Goal: Task Accomplishment & Management: Manage account settings

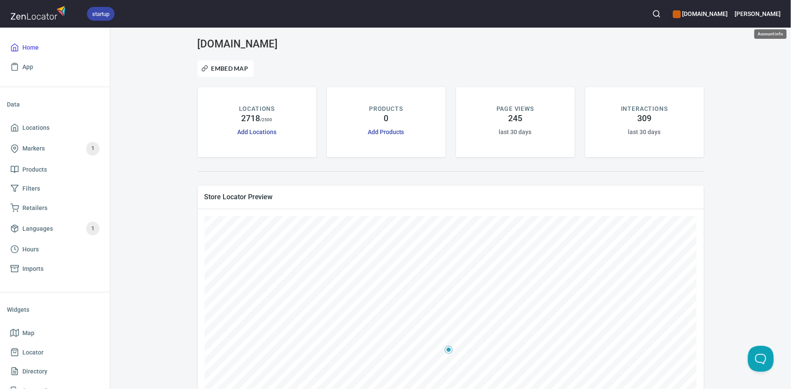
click at [768, 12] on h6 "[PERSON_NAME]" at bounding box center [758, 13] width 46 height 9
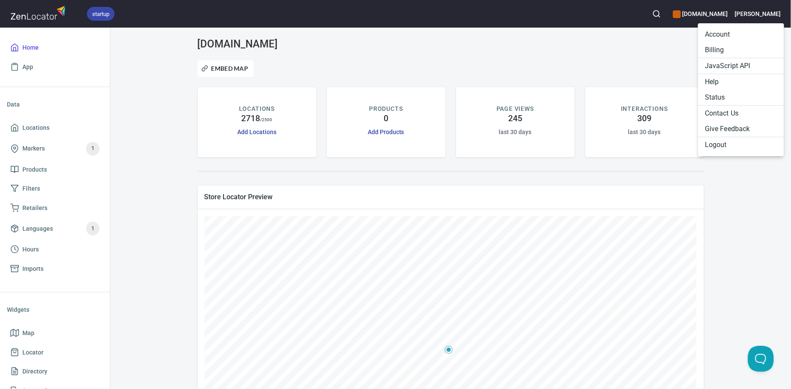
click at [722, 35] on li "Account" at bounding box center [741, 35] width 86 height 16
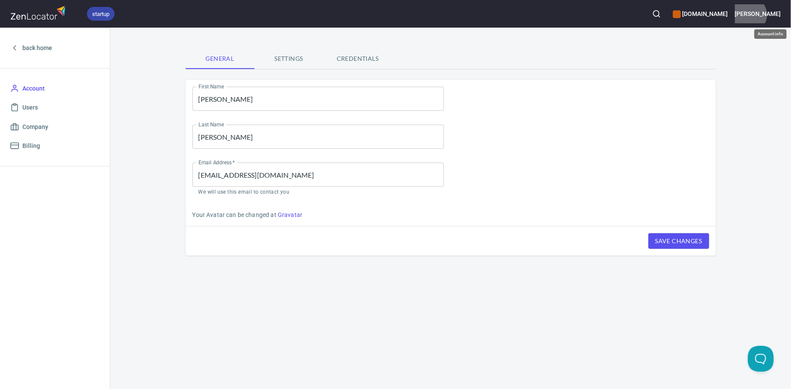
click at [775, 15] on h6 "[PERSON_NAME]" at bounding box center [758, 13] width 46 height 9
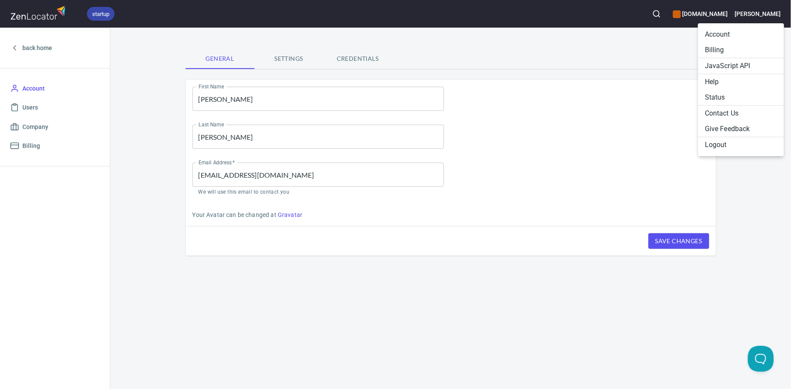
click at [737, 36] on li "Account" at bounding box center [741, 35] width 86 height 16
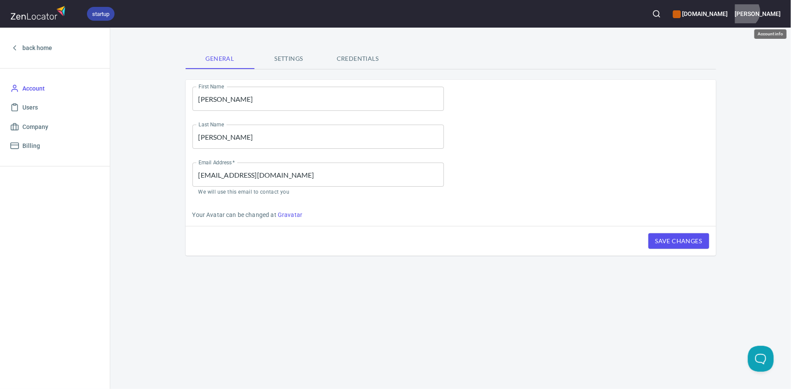
click at [769, 12] on h6 "[PERSON_NAME]" at bounding box center [758, 13] width 46 height 9
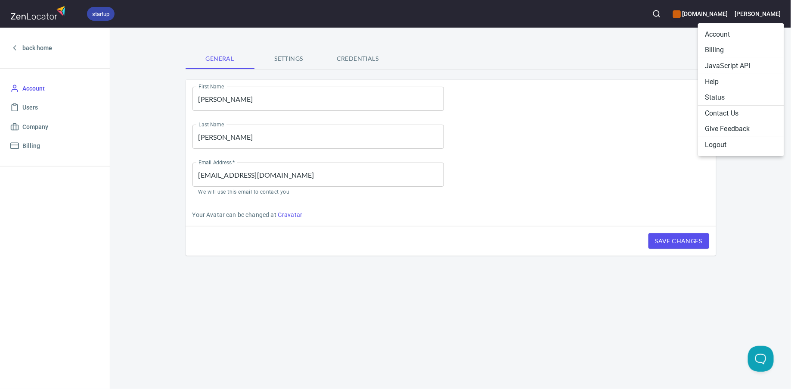
click at [739, 50] on li "Billing" at bounding box center [741, 50] width 86 height 16
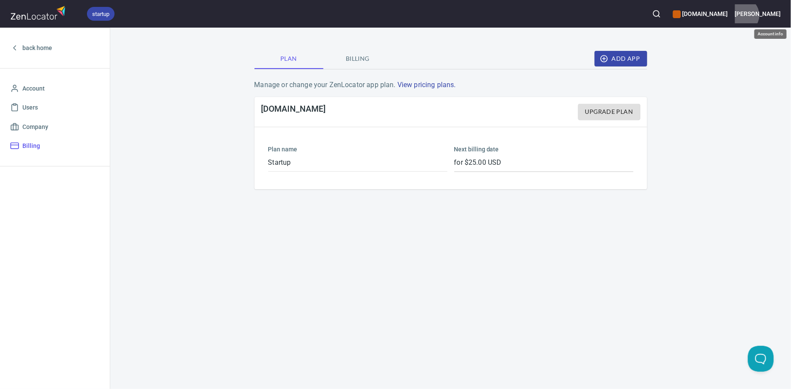
click at [768, 15] on h6 "[PERSON_NAME]" at bounding box center [758, 13] width 46 height 9
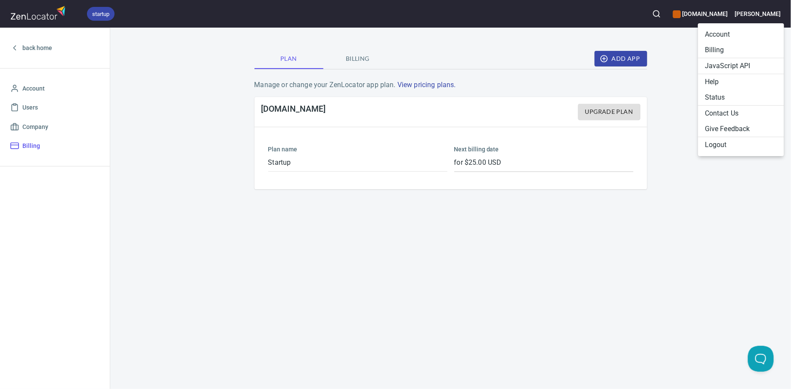
click at [737, 11] on div at bounding box center [395, 194] width 791 height 389
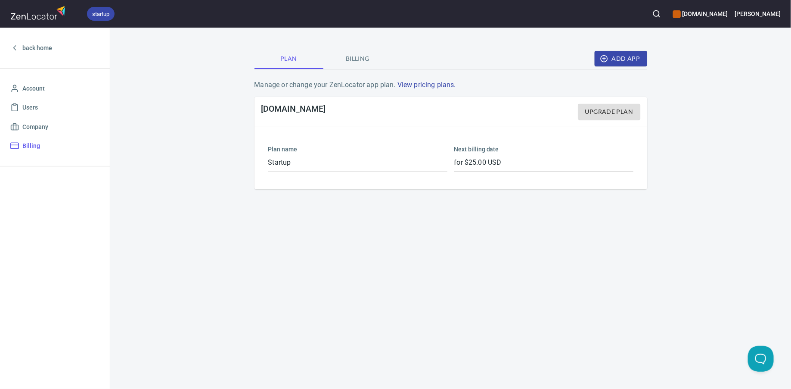
click at [726, 15] on h6 "[DOMAIN_NAME]" at bounding box center [700, 13] width 55 height 9
click at [710, 57] on li "Manage apps..." at bounding box center [731, 51] width 108 height 16
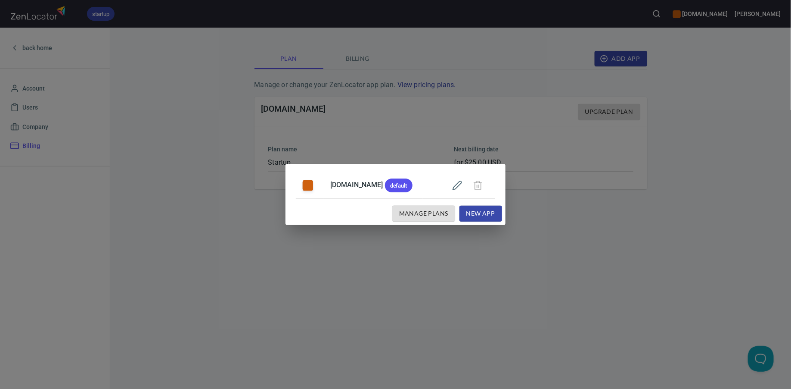
click at [457, 267] on div "[DOMAIN_NAME] default Manage Plans New App" at bounding box center [395, 194] width 791 height 389
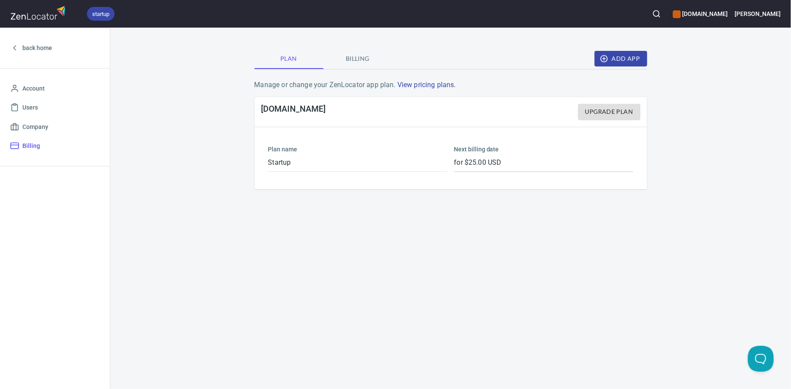
click at [714, 86] on div "Plan Billing Add App Manage or change your ZenLocator app plan. View pricing pl…" at bounding box center [450, 208] width 681 height 361
click at [358, 62] on span "Billing" at bounding box center [358, 58] width 59 height 11
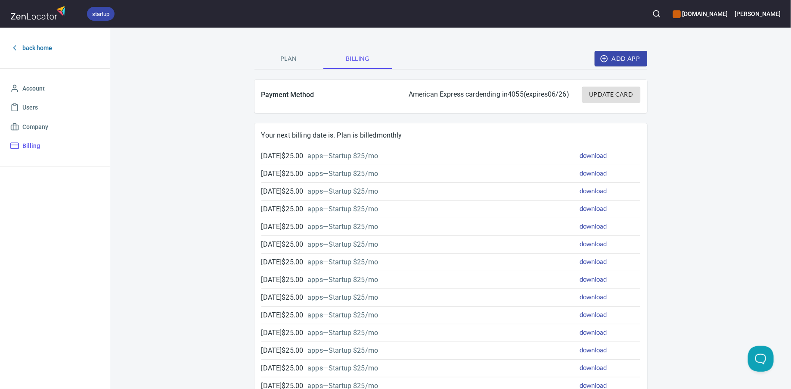
click at [33, 45] on span "back home" at bounding box center [37, 48] width 30 height 11
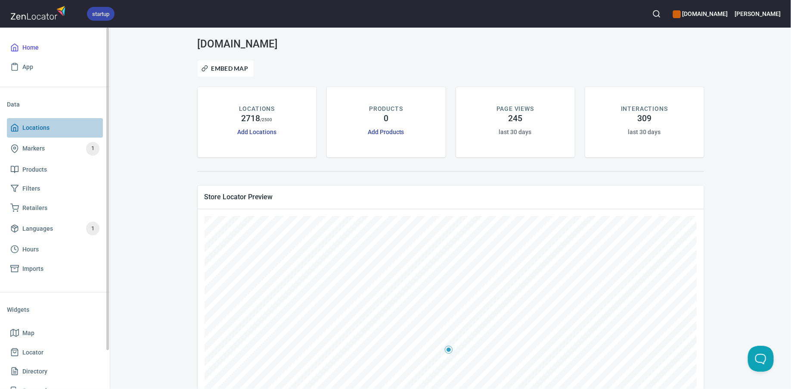
click at [62, 126] on span "Locations" at bounding box center [54, 127] width 89 height 11
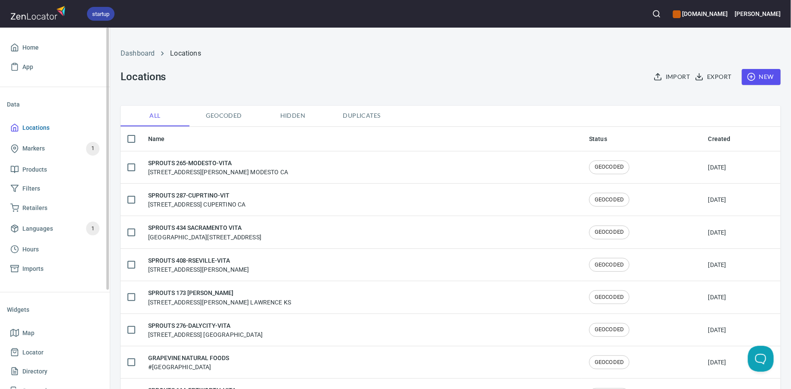
checkbox input "false"
click at [787, 14] on div "startup [DOMAIN_NAME] [PERSON_NAME]" at bounding box center [395, 14] width 791 height 28
click at [779, 14] on h6 "[PERSON_NAME]" at bounding box center [758, 13] width 46 height 9
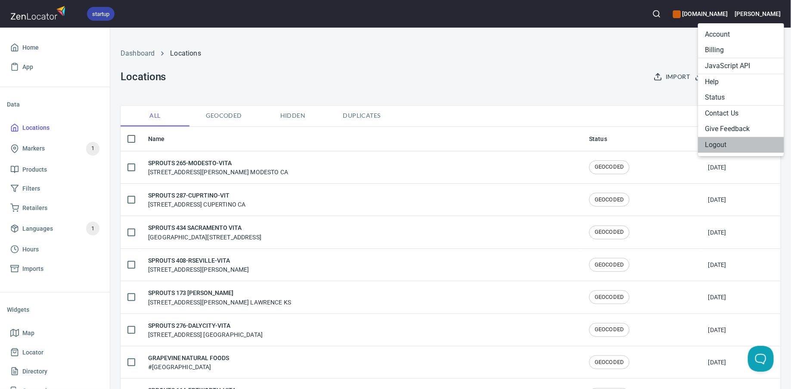
click at [714, 141] on li "Logout" at bounding box center [741, 145] width 86 height 16
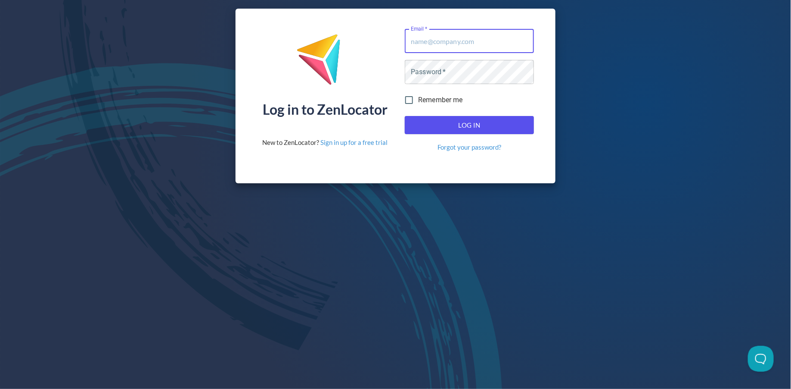
type input "andrew@zenlocator.com"
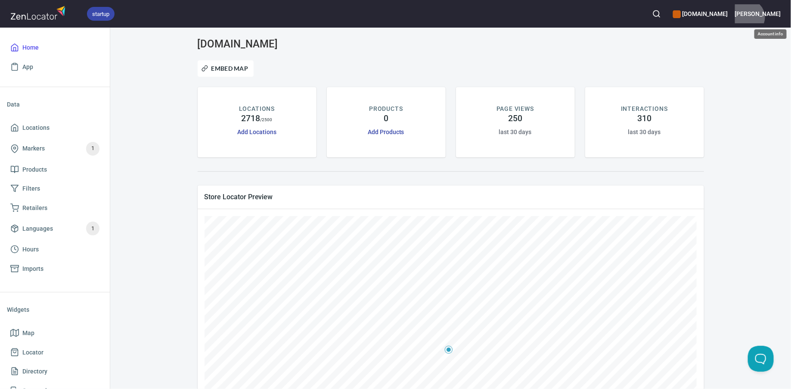
click at [773, 17] on h6 "[PERSON_NAME]" at bounding box center [758, 13] width 46 height 9
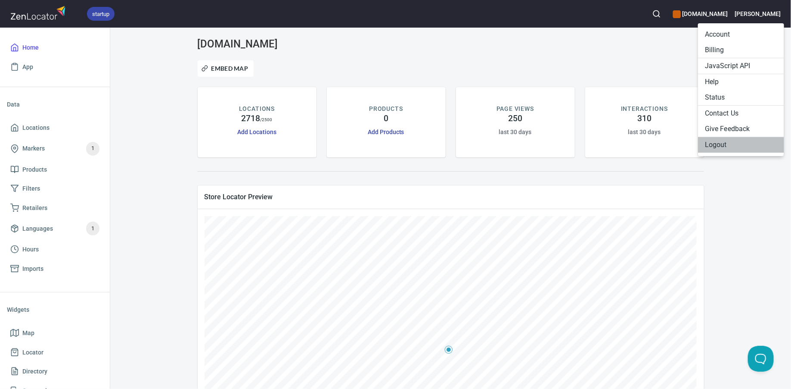
click at [722, 144] on li "Logout" at bounding box center [741, 145] width 86 height 16
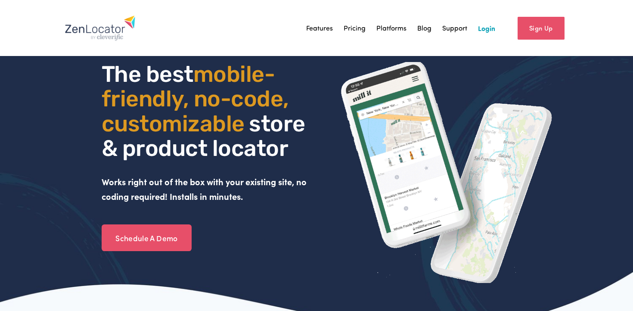
click at [354, 28] on link "Pricing" at bounding box center [355, 28] width 22 height 13
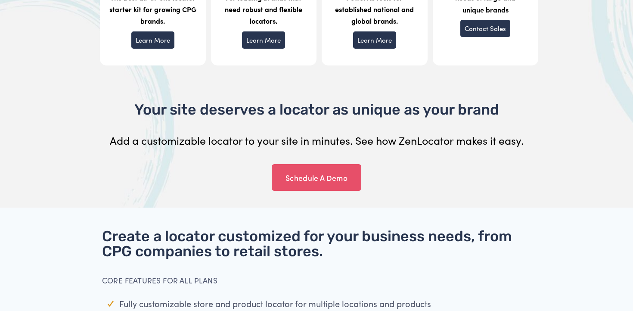
scroll to position [260, 0]
